Goal: Transaction & Acquisition: Purchase product/service

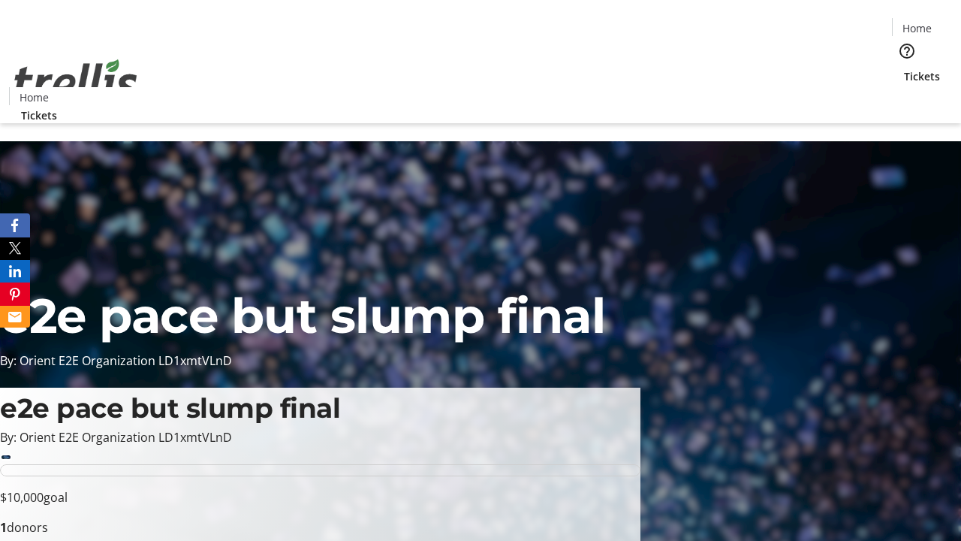
click at [918, 23] on span "Sign Up" at bounding box center [924, 21] width 44 height 18
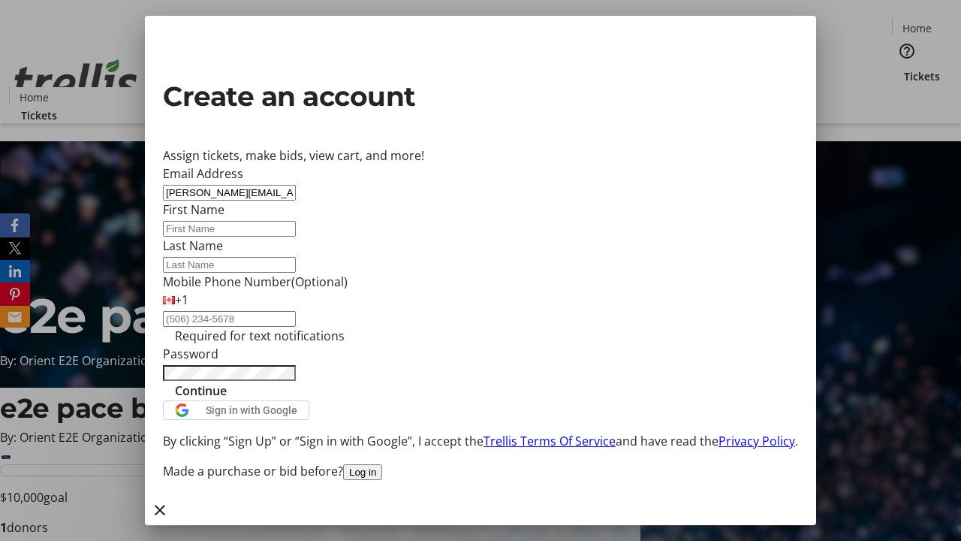
type input "[PERSON_NAME][EMAIL_ADDRESS][DOMAIN_NAME]"
type input "[PERSON_NAME]"
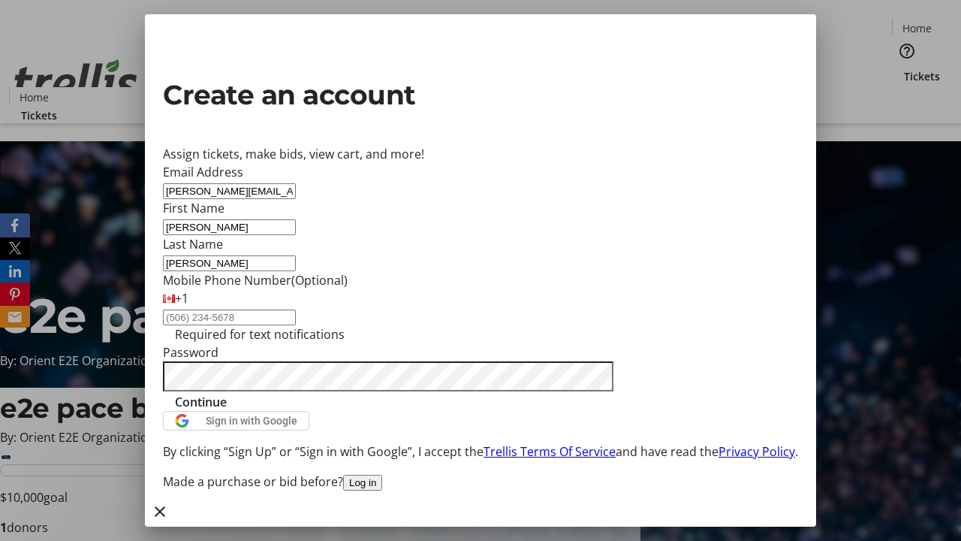
click at [227, 411] on span "Continue" at bounding box center [201, 402] width 52 height 18
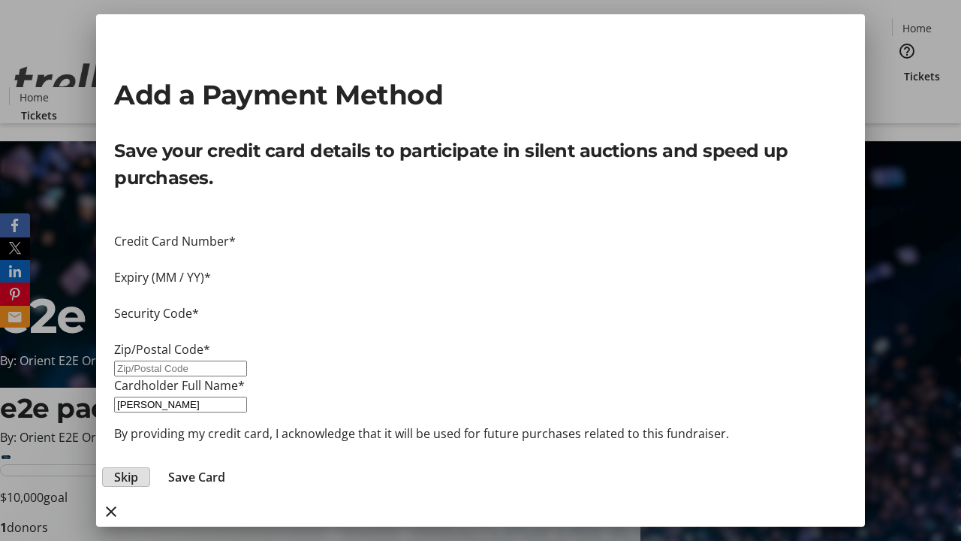
click at [138, 468] on span "Skip" at bounding box center [126, 477] width 24 height 18
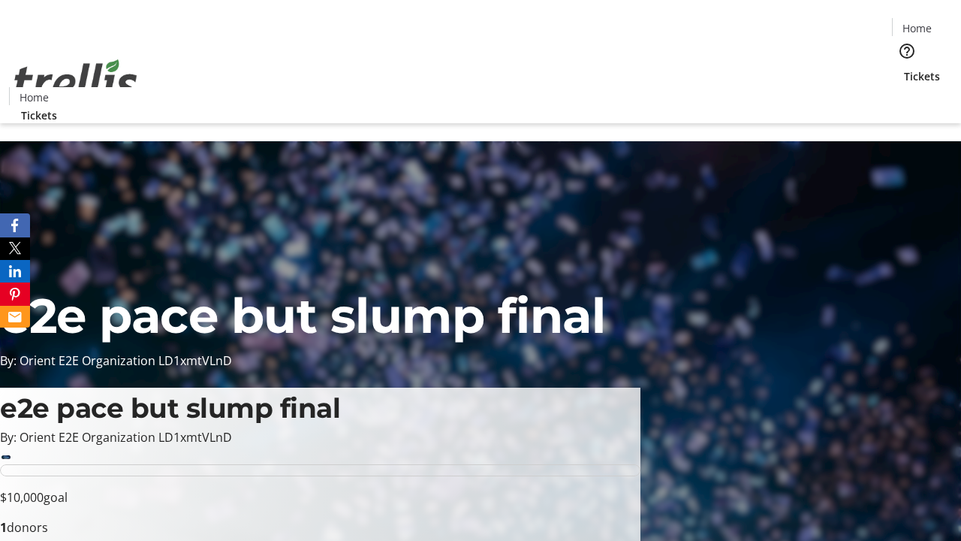
click at [904, 68] on span "Tickets" at bounding box center [922, 76] width 36 height 16
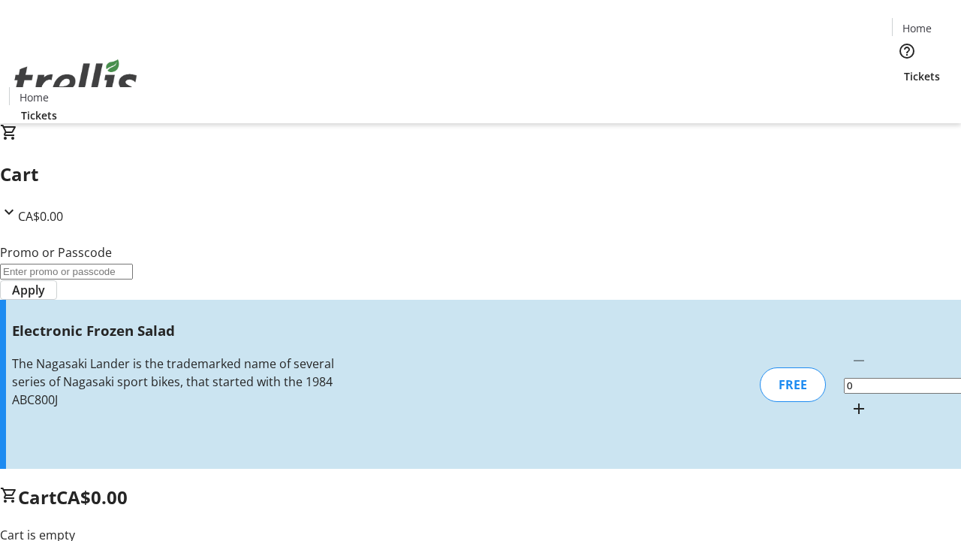
click at [850, 399] on mat-icon "Increment by one" at bounding box center [859, 408] width 18 height 18
type input "1"
